Goal: Information Seeking & Learning: Learn about a topic

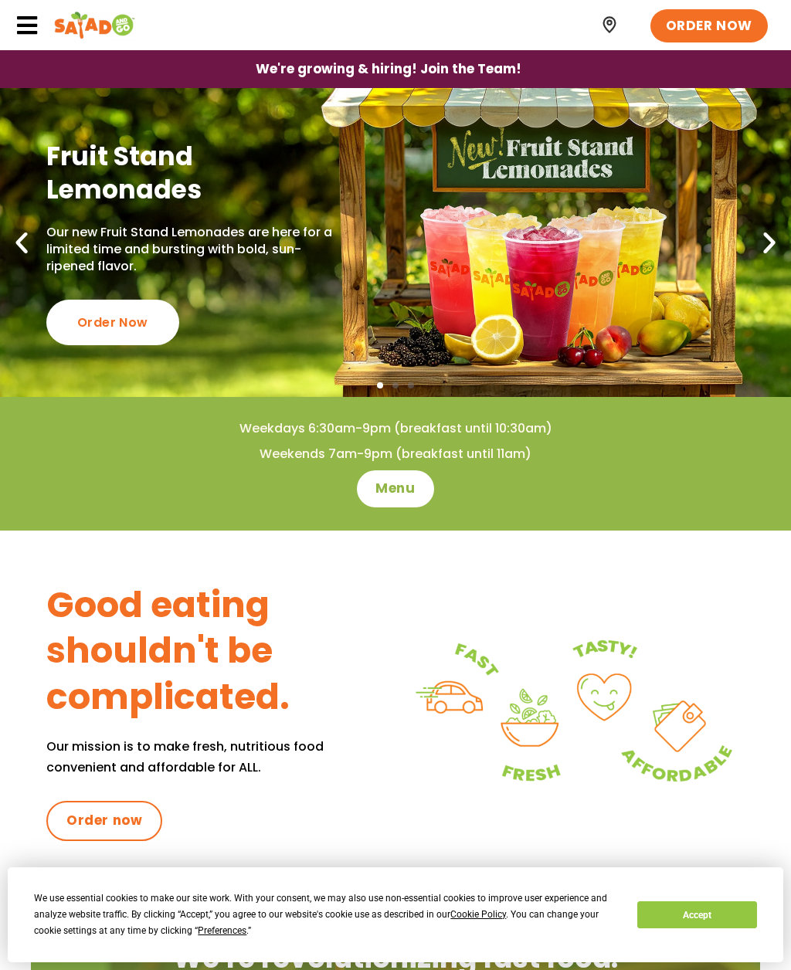
click at [486, 283] on link "Fruit Stand Lemonades Our new Fruit Stand Lemonades are here for a limited time…" at bounding box center [395, 242] width 791 height 309
click at [389, 490] on span "Menu" at bounding box center [394, 489] width 39 height 19
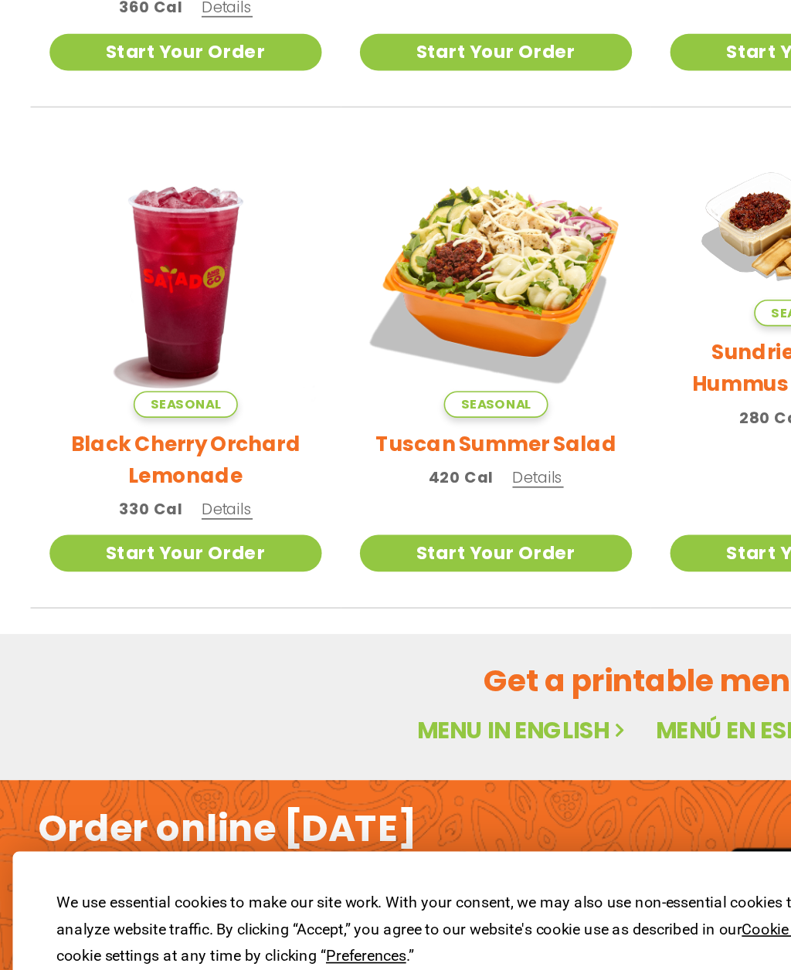
scroll to position [308, 0]
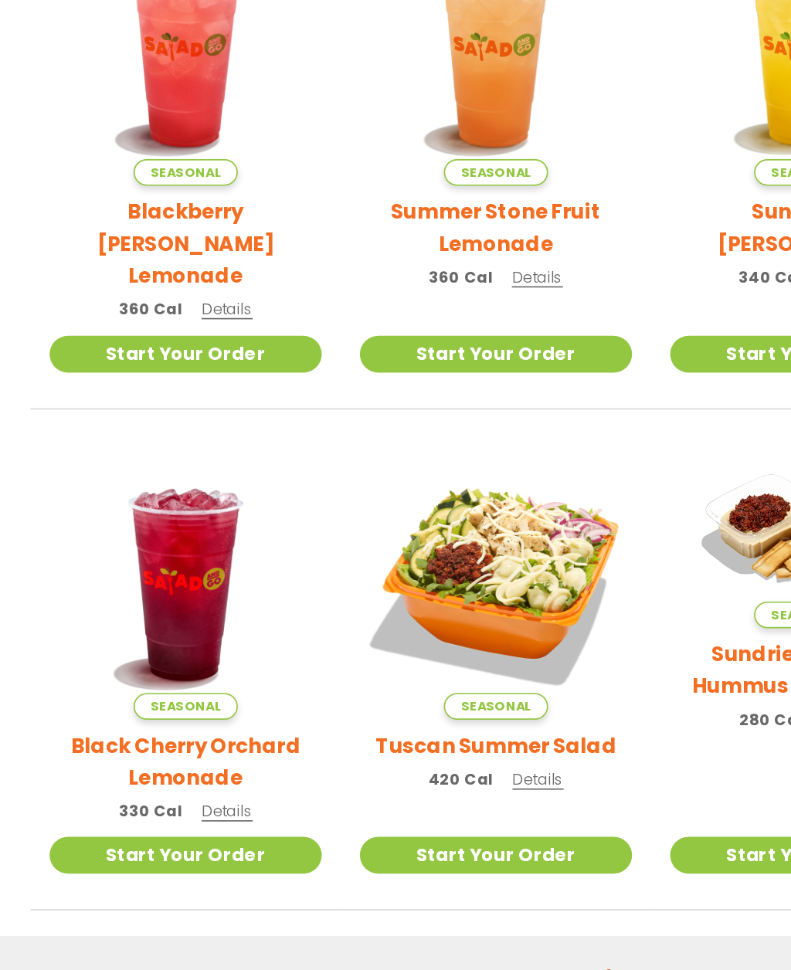
click at [110, 411] on img at bounding box center [112, 493] width 165 height 165
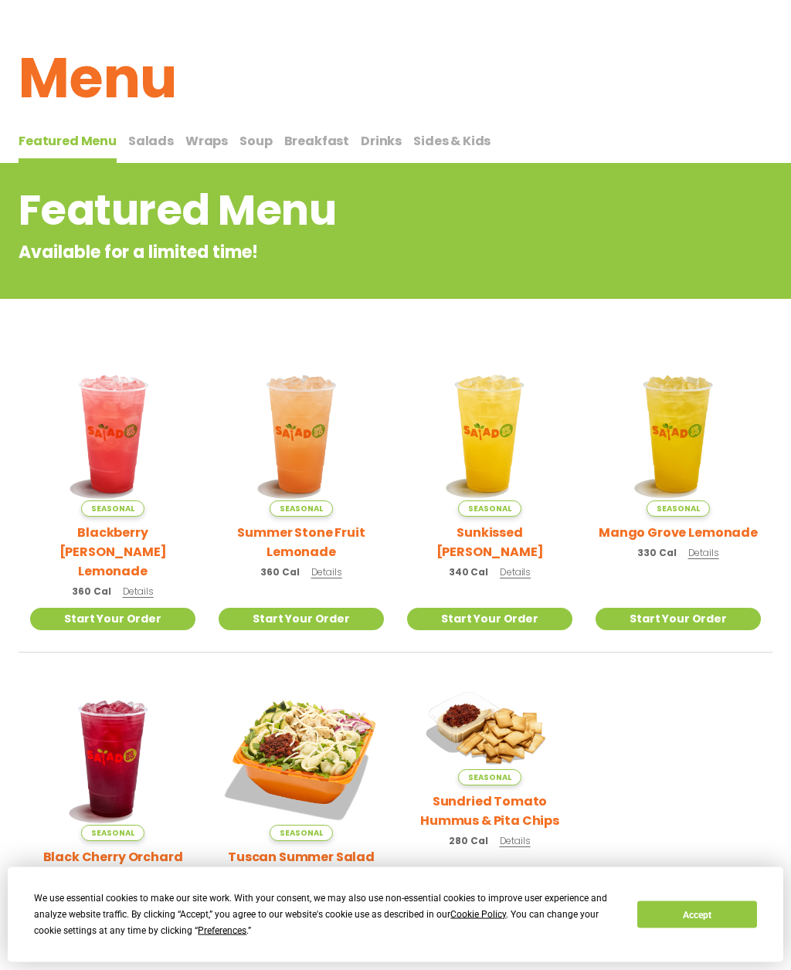
scroll to position [0, 0]
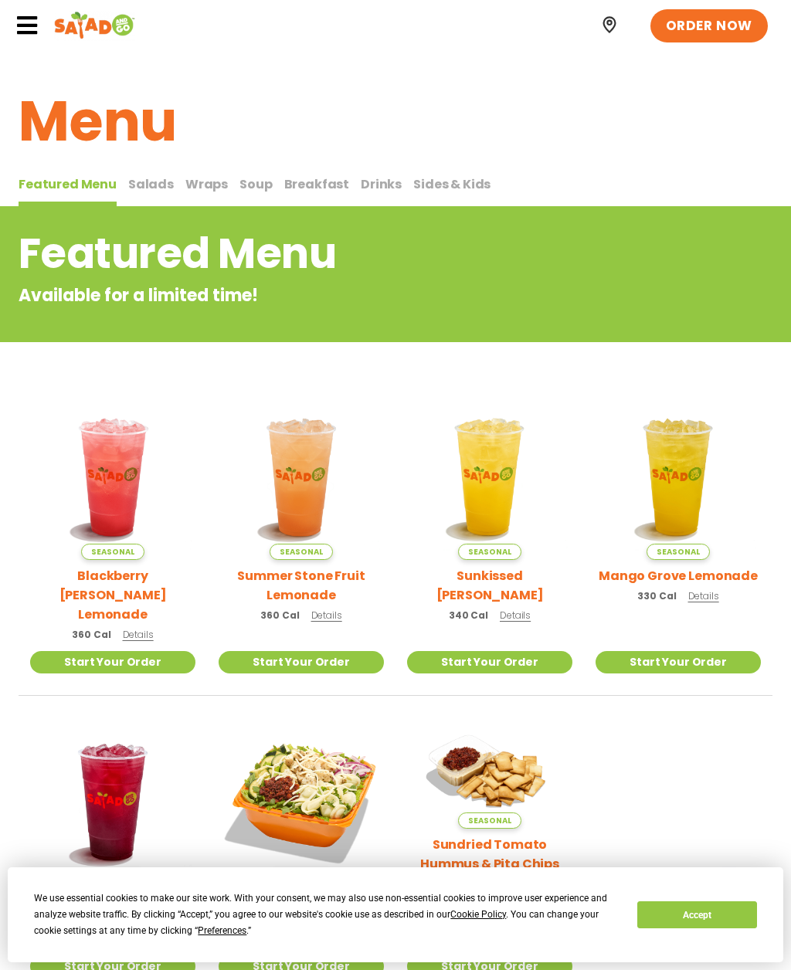
click at [22, 24] on icon at bounding box center [26, 25] width 23 height 23
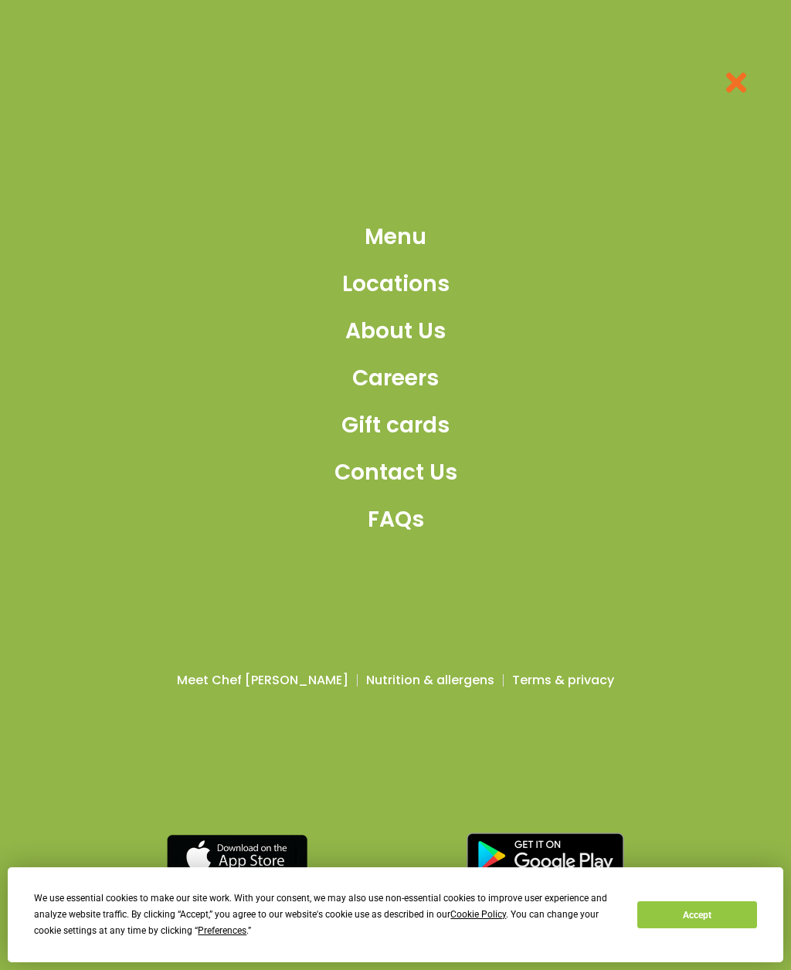
click at [387, 253] on span "Menu" at bounding box center [395, 237] width 62 height 32
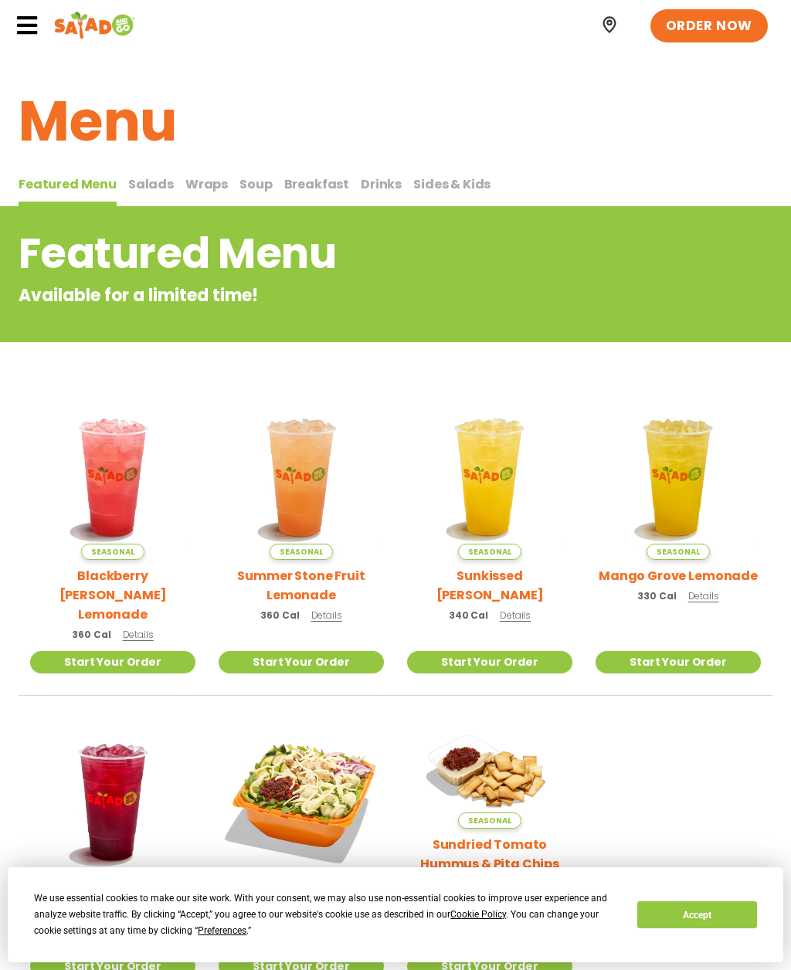
click at [144, 181] on span "Salads" at bounding box center [151, 184] width 46 height 18
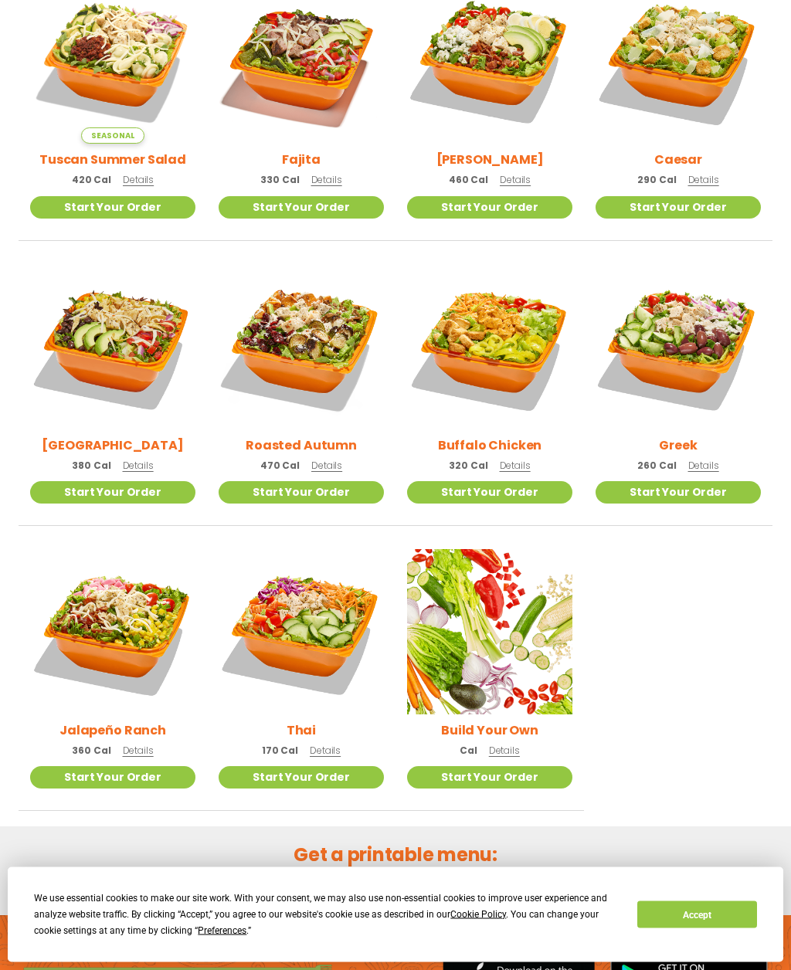
scroll to position [493, 0]
click at [83, 619] on img at bounding box center [112, 631] width 165 height 165
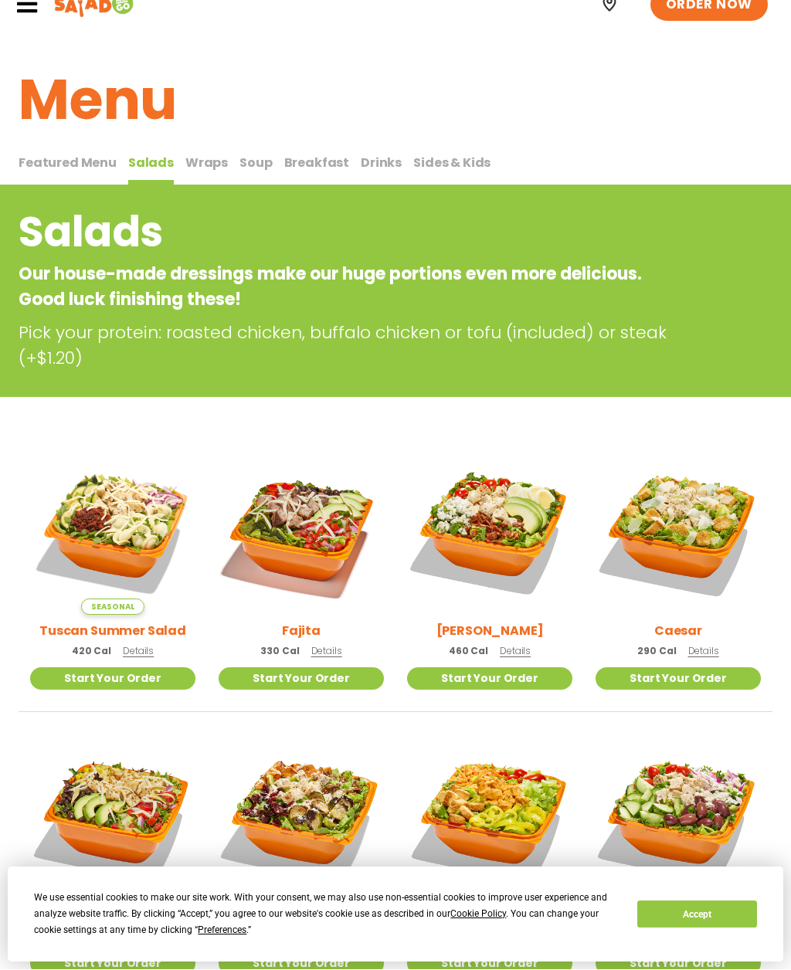
scroll to position [22, 0]
click at [116, 522] on img at bounding box center [112, 531] width 165 height 165
